Goal: Task Accomplishment & Management: Manage account settings

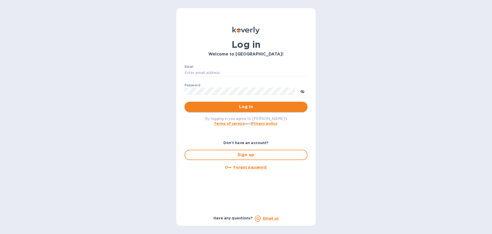
type input "beivuma@gmail.com"
click at [268, 108] on span "Log in" at bounding box center [246, 107] width 115 height 6
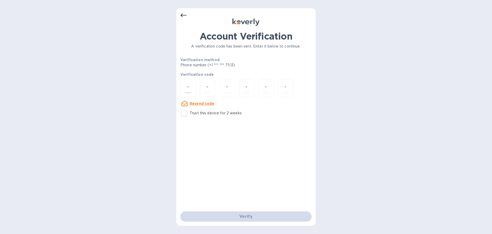
click at [191, 88] on input "number" at bounding box center [188, 87] width 7 height 9
type input "5"
type input "2"
type input "9"
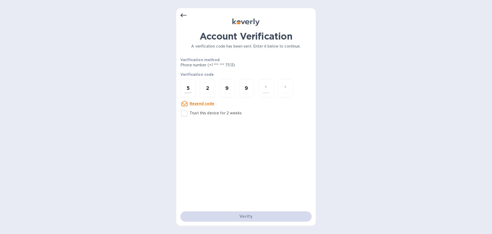
type input "2"
type input "6"
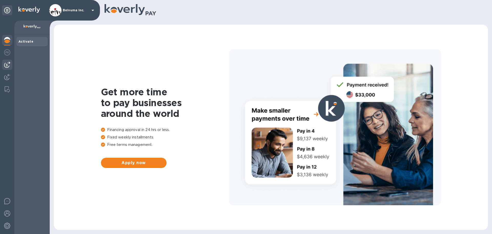
click at [7, 66] on img at bounding box center [7, 65] width 6 height 6
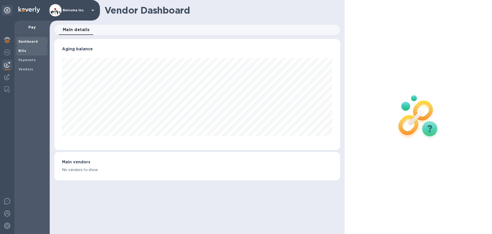
scroll to position [111, 286]
click at [24, 50] on b "Bills" at bounding box center [22, 51] width 8 height 4
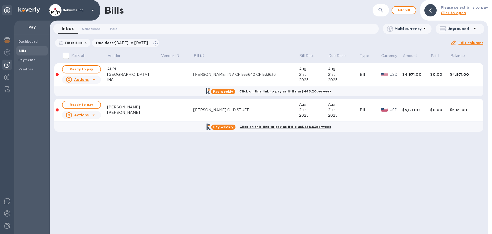
click at [458, 77] on div "$4,971.00" at bounding box center [464, 74] width 28 height 5
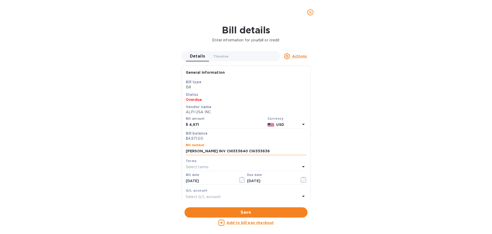
drag, startPoint x: 212, startPoint y: 162, endPoint x: 257, endPoint y: 163, distance: 44.6
click at [257, 155] on input "[PERSON_NAME] INV CHI333640 CHI333636" at bounding box center [246, 151] width 121 height 8
click at [310, 14] on icon "close" at bounding box center [310, 12] width 3 height 3
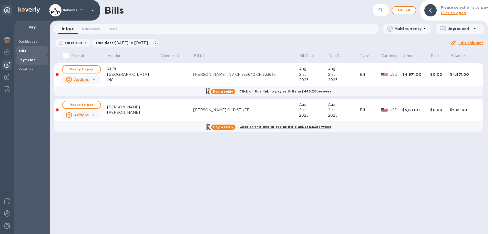
click at [31, 60] on b "Payments" at bounding box center [26, 60] width 17 height 4
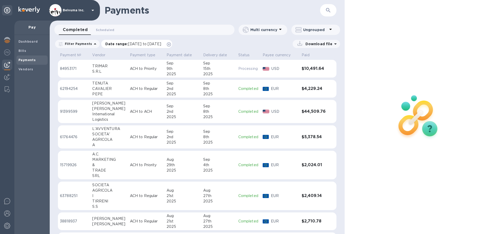
click at [152, 46] on span "[DATE] to [DATE]" at bounding box center [144, 44] width 33 height 4
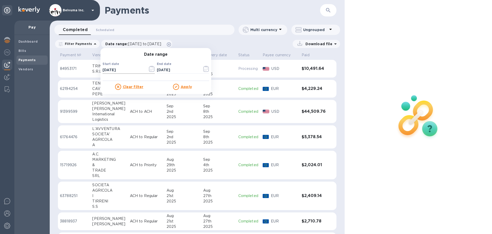
click at [129, 73] on input "[DATE]" at bounding box center [123, 70] width 41 height 8
type input "[DATE]"
click at [190, 89] on u "Apply" at bounding box center [186, 87] width 11 height 4
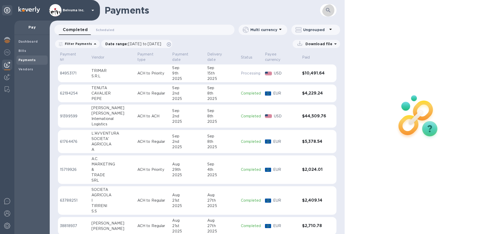
click at [331, 12] on icon "button" at bounding box center [328, 10] width 6 height 6
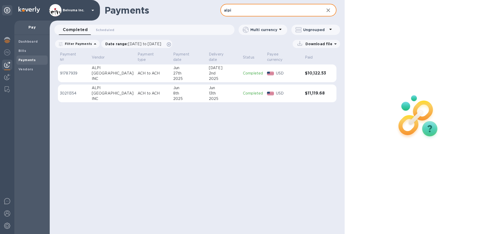
type input "alpi"
click at [99, 95] on div "[GEOGRAPHIC_DATA]" at bounding box center [113, 93] width 42 height 5
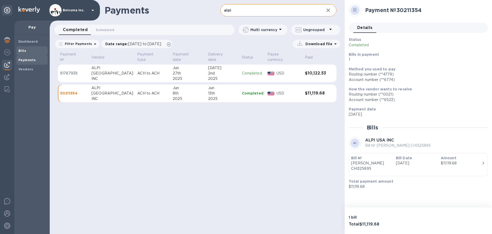
click at [23, 50] on b "Bills" at bounding box center [22, 51] width 8 height 4
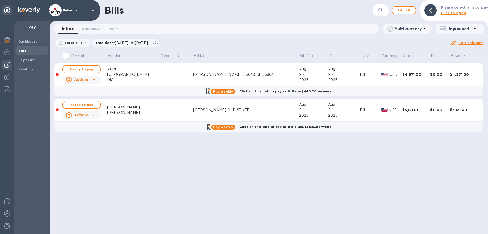
click at [203, 77] on div "[PERSON_NAME] INV CHI333640 CHI333636" at bounding box center [246, 74] width 106 height 5
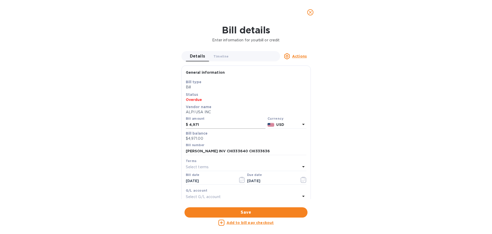
scroll to position [60, 0]
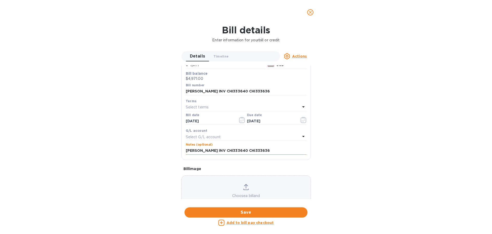
drag, startPoint x: 233, startPoint y: 175, endPoint x: 212, endPoint y: 175, distance: 20.5
click at [212, 154] on input "[PERSON_NAME] INV CHI333640 CHI333636" at bounding box center [246, 151] width 121 height 8
click at [311, 13] on icon "close" at bounding box center [310, 12] width 5 height 5
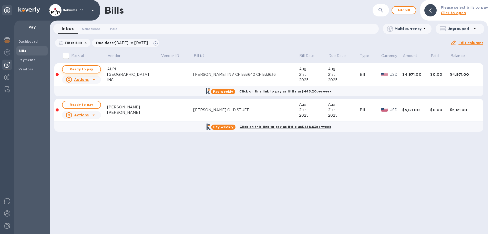
click at [92, 72] on span "Ready to pay" at bounding box center [82, 69] width 30 height 6
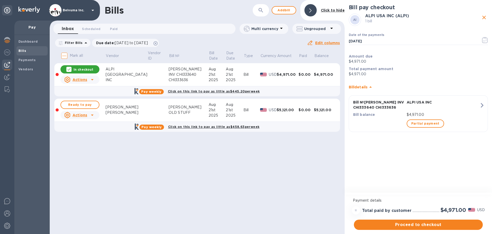
click at [169, 79] on div "[PERSON_NAME] INV CHI333640 CHI333636" at bounding box center [189, 74] width 40 height 16
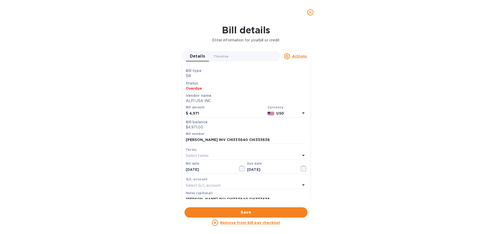
scroll to position [0, 0]
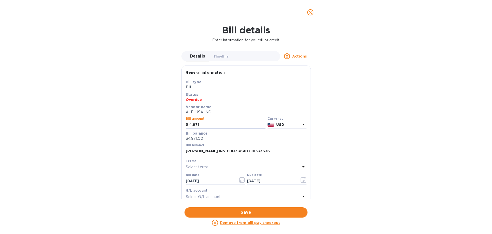
drag, startPoint x: 211, startPoint y: 127, endPoint x: 185, endPoint y: 128, distance: 25.9
click at [185, 128] on div "Bill amount $ 4,971" at bounding box center [226, 123] width 82 height 14
type input "2,667.53"
click at [363, 140] on div "Bill details Enter information for your bill or credit Details 0 Timeline 0 Act…" at bounding box center [246, 129] width 492 height 209
click at [233, 155] on input "[PERSON_NAME] INV CHI333640 CHI333636" at bounding box center [246, 151] width 121 height 8
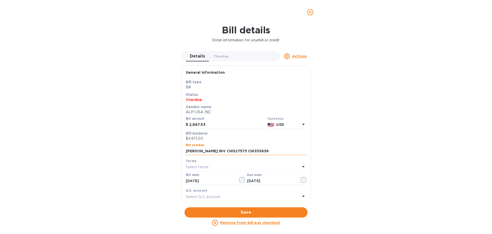
click at [258, 155] on input "[PERSON_NAME] INV CHI327573 CHI333636" at bounding box center [246, 151] width 121 height 8
type input "[PERSON_NAME] INV CHI327573 CHI333636"
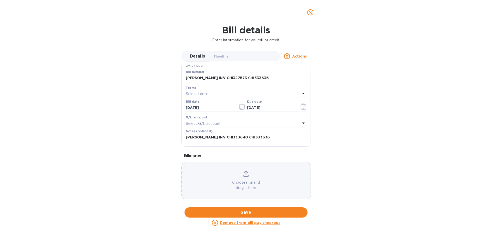
scroll to position [98, 0]
drag, startPoint x: 257, startPoint y: 137, endPoint x: 264, endPoint y: 141, distance: 8.1
click at [257, 137] on input "[PERSON_NAME] INV CHI333640 CHI333636" at bounding box center [246, 137] width 121 height 8
type input "[PERSON_NAME] INV CHI333640 CHI333636 [PERSON_NAME]"
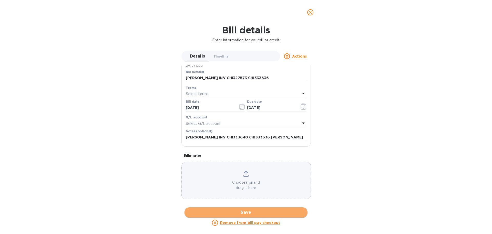
click at [250, 211] on span "Save" at bounding box center [246, 212] width 115 height 6
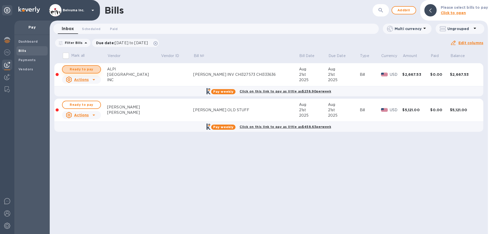
click at [86, 72] on span "Ready to pay" at bounding box center [82, 69] width 30 height 6
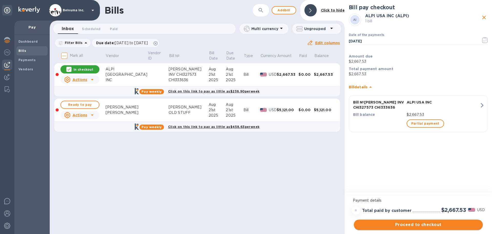
click at [434, 223] on span "Proceed to checkout" at bounding box center [418, 224] width 121 height 6
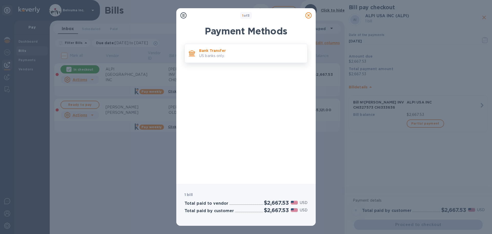
click at [225, 56] on p "US banks only." at bounding box center [251, 55] width 104 height 5
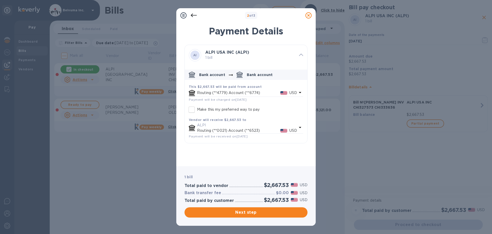
click at [235, 133] on p "Routing (**0021) Account (**6523)" at bounding box center [238, 130] width 83 height 5
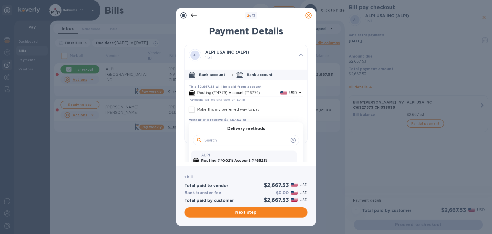
click at [291, 142] on icon "default-method" at bounding box center [293, 140] width 4 height 4
click at [252, 213] on span "Next step" at bounding box center [246, 212] width 115 height 6
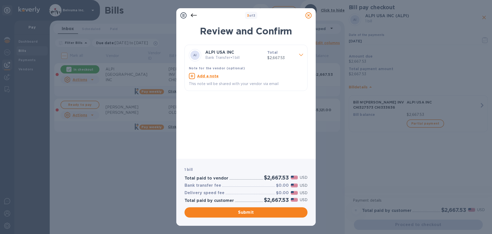
click at [205, 78] on u "Add a note" at bounding box center [208, 76] width 22 height 4
click at [207, 79] on textarea at bounding box center [242, 76] width 106 height 4
type textarea "BEIVUMA [PERSON_NAME] SHIPMENT INV CHI326753-333636"
click at [255, 211] on span "Submit" at bounding box center [246, 212] width 115 height 6
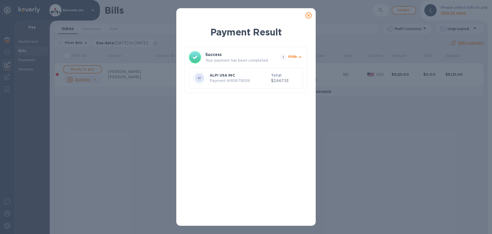
click at [309, 17] on icon at bounding box center [309, 15] width 6 height 6
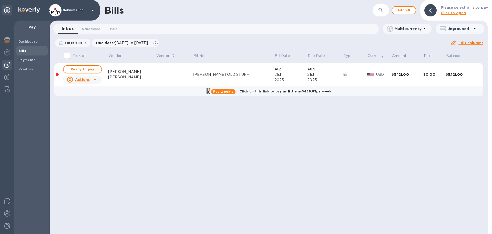
click at [24, 50] on b "Bills" at bounding box center [22, 51] width 8 height 4
click at [404, 8] on span "Add bill" at bounding box center [403, 10] width 15 height 6
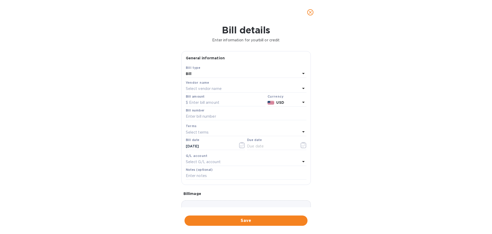
click at [206, 91] on p "Select vendor name" at bounding box center [204, 88] width 36 height 5
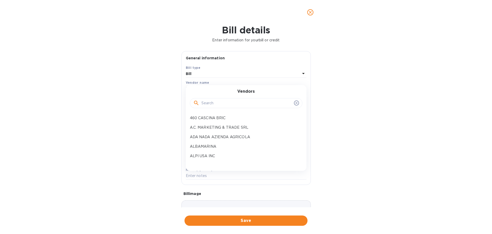
click at [214, 107] on input "text" at bounding box center [247, 103] width 91 height 8
type input "ALPI"
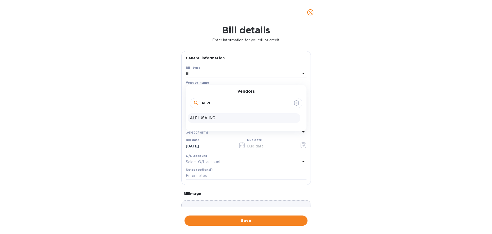
click at [210, 121] on p "ALPI USA INC" at bounding box center [244, 117] width 108 height 5
click at [214, 106] on input "text" at bounding box center [226, 103] width 80 height 8
click at [310, 13] on icon "close" at bounding box center [310, 12] width 5 height 5
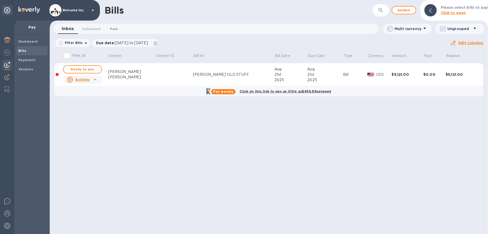
click at [114, 29] on span "Paid 0" at bounding box center [114, 28] width 8 height 5
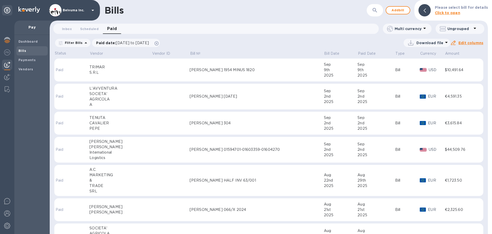
click at [378, 11] on icon "button" at bounding box center [375, 10] width 6 height 6
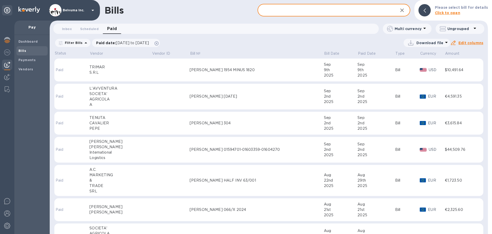
click at [282, 11] on input "text" at bounding box center [326, 10] width 137 height 13
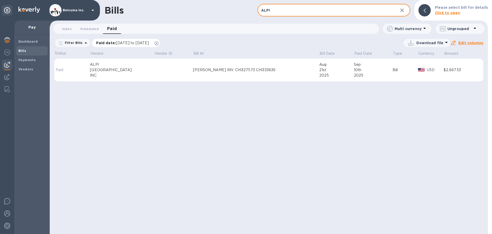
type input "ALPI"
click at [135, 45] on span "[DATE] to [DATE]" at bounding box center [132, 43] width 33 height 4
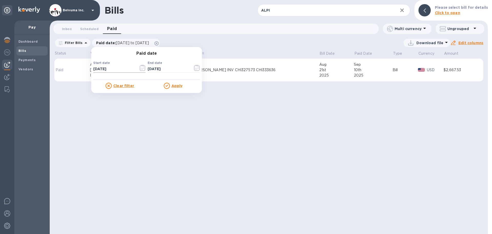
click at [124, 73] on input "[DATE]" at bounding box center [113, 69] width 41 height 8
type input "[DATE]"
click at [183, 87] on u "Apply" at bounding box center [177, 86] width 11 height 4
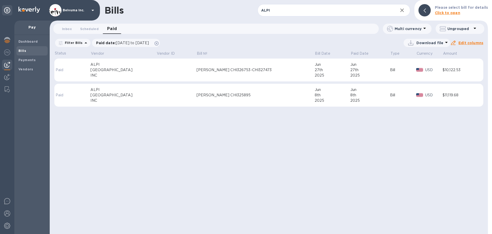
click at [211, 98] on div "[PERSON_NAME] CHI325895" at bounding box center [256, 94] width 118 height 5
